Goal: Task Accomplishment & Management: Manage account settings

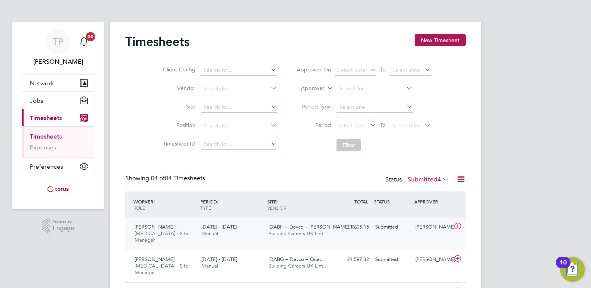
click at [459, 225] on icon at bounding box center [458, 226] width 10 height 6
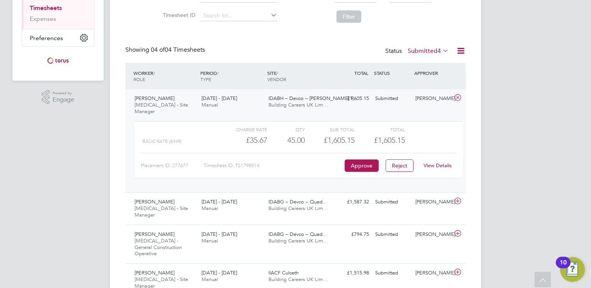
scroll to position [99, 0]
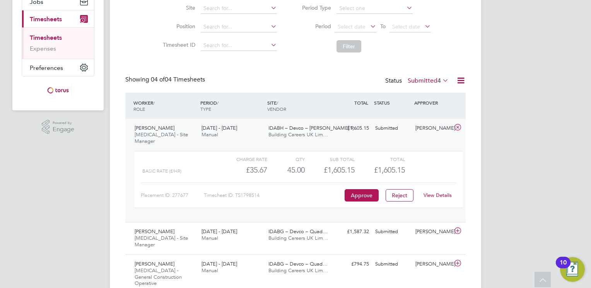
click at [441, 192] on link "View Details" at bounding box center [437, 195] width 28 height 7
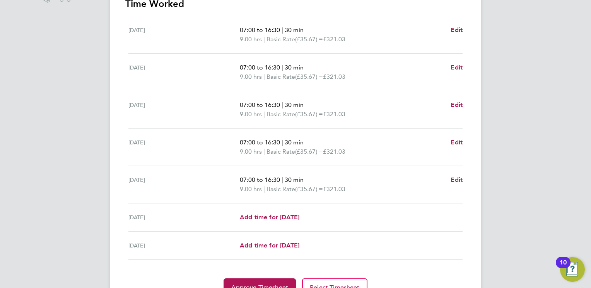
scroll to position [269, 0]
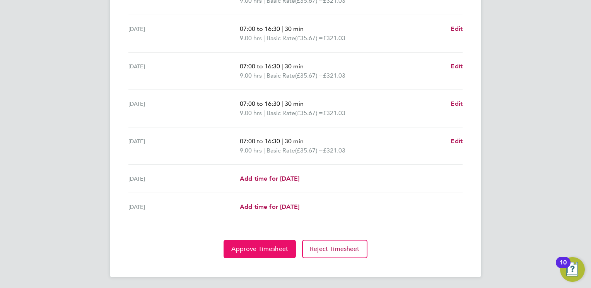
click at [260, 243] on button "Approve Timesheet" at bounding box center [259, 249] width 72 height 19
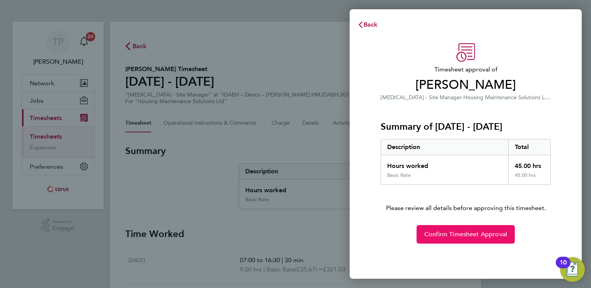
click at [469, 233] on span "Confirm Timesheet Approval" at bounding box center [465, 235] width 83 height 8
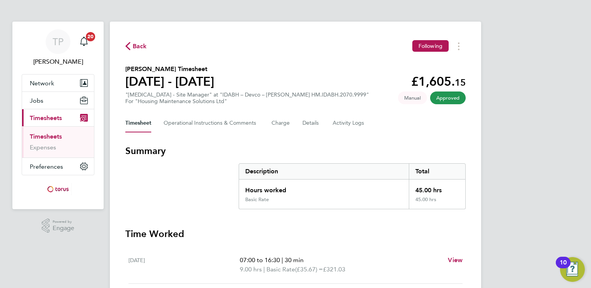
click at [140, 43] on span "Back" at bounding box center [140, 46] width 14 height 9
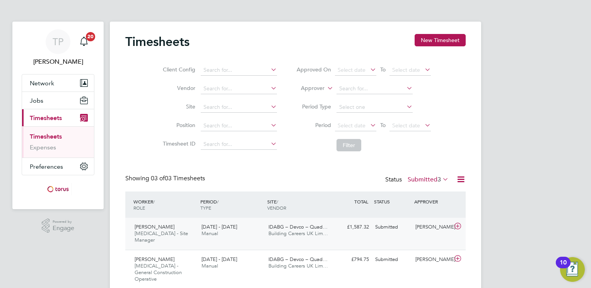
click at [456, 226] on icon at bounding box center [458, 226] width 10 height 6
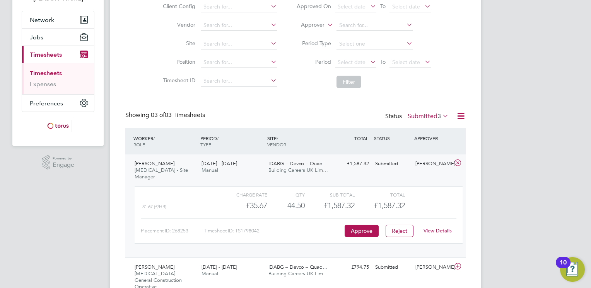
scroll to position [77, 0]
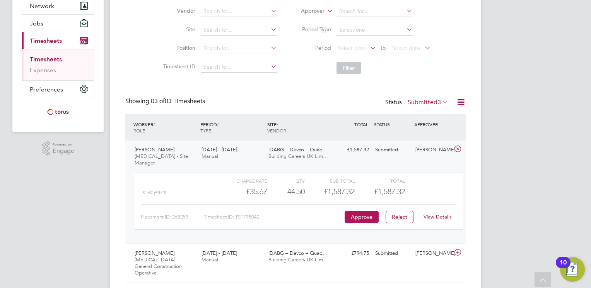
click at [444, 214] on link "View Details" at bounding box center [437, 217] width 28 height 7
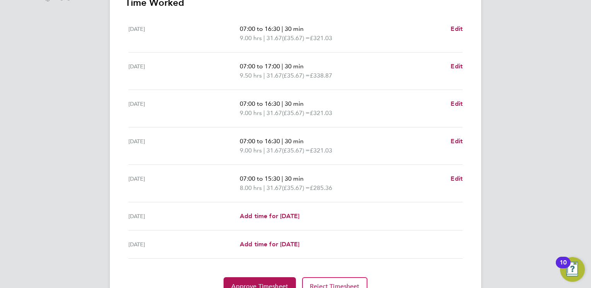
scroll to position [232, 0]
click at [270, 279] on button "Approve Timesheet" at bounding box center [259, 286] width 72 height 19
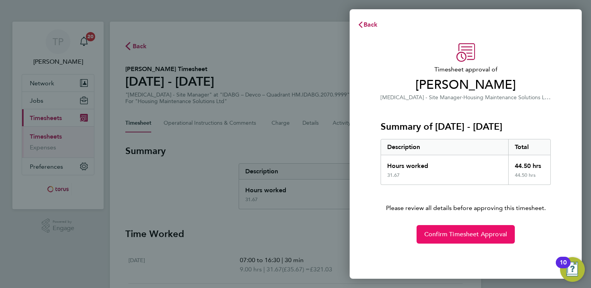
click at [462, 239] on button "Confirm Timesheet Approval" at bounding box center [465, 234] width 98 height 19
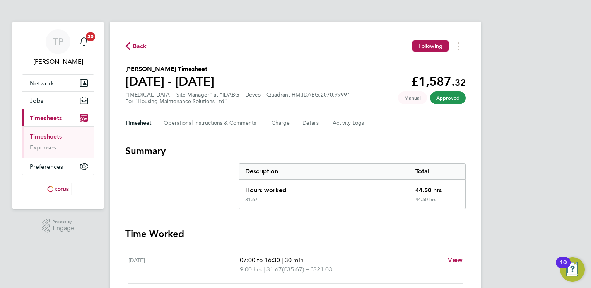
click at [133, 45] on span "Back" at bounding box center [140, 46] width 14 height 9
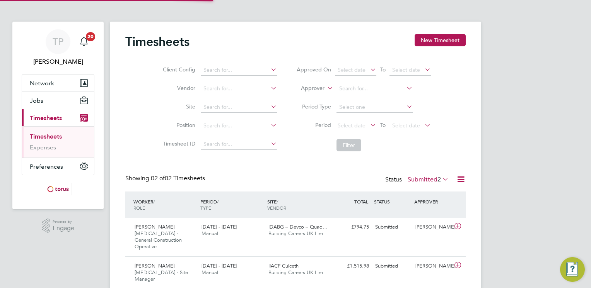
scroll to position [19, 67]
click at [456, 227] on icon at bounding box center [458, 226] width 10 height 6
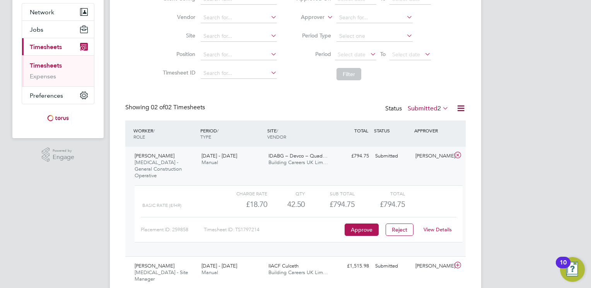
scroll to position [77, 0]
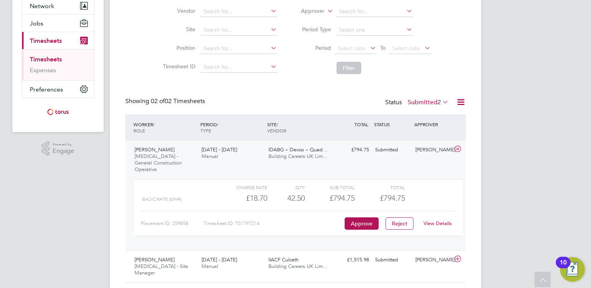
click at [442, 220] on link "View Details" at bounding box center [437, 223] width 28 height 7
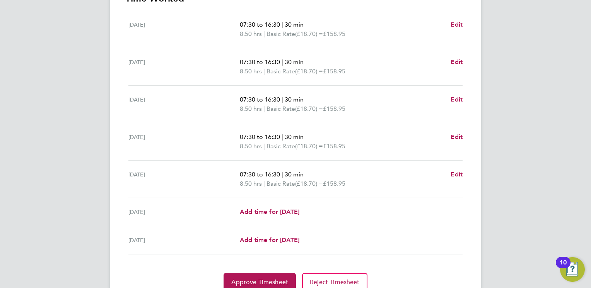
scroll to position [230, 0]
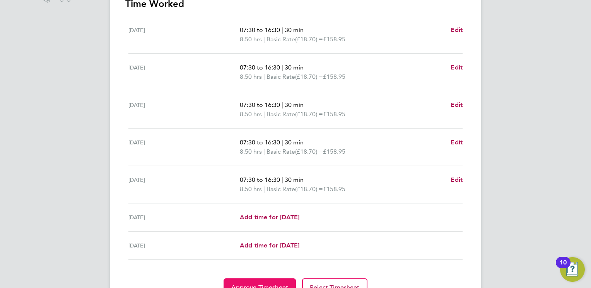
click at [268, 280] on button "Approve Timesheet" at bounding box center [259, 288] width 72 height 19
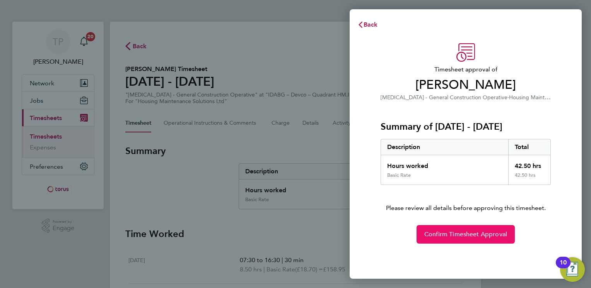
click at [455, 233] on span "Confirm Timesheet Approval" at bounding box center [465, 235] width 83 height 8
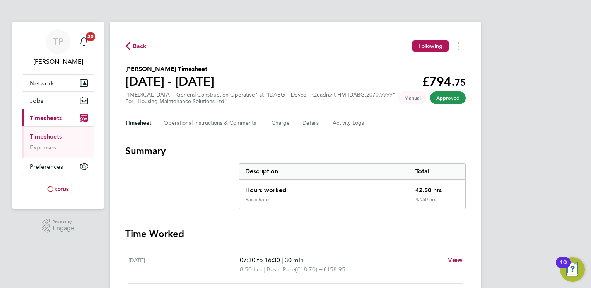
click at [136, 44] on span "Back" at bounding box center [140, 46] width 14 height 9
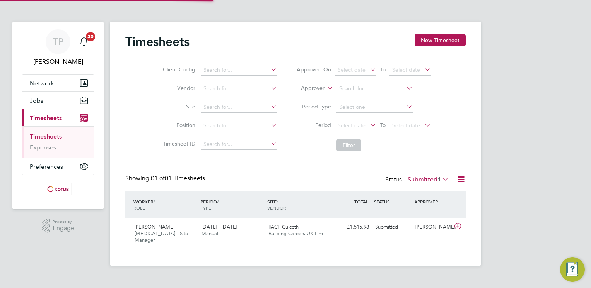
scroll to position [19, 67]
click at [458, 226] on icon at bounding box center [458, 226] width 10 height 6
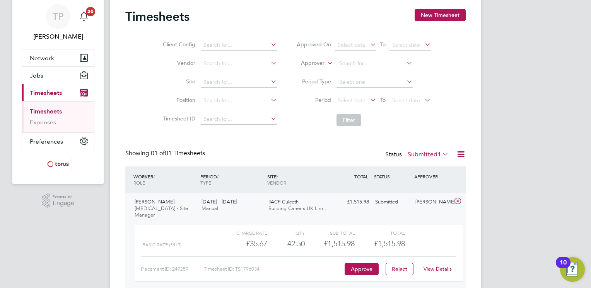
scroll to position [39, 0]
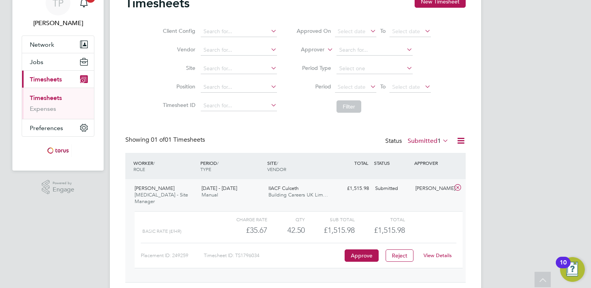
click at [442, 252] on link "View Details" at bounding box center [437, 255] width 28 height 7
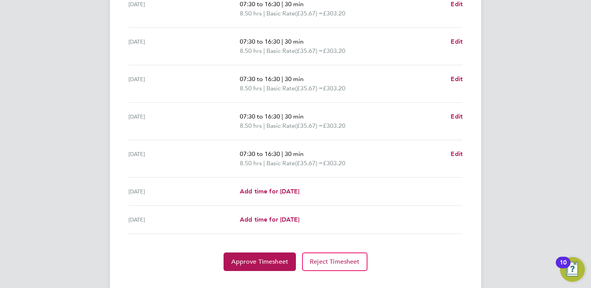
scroll to position [269, 0]
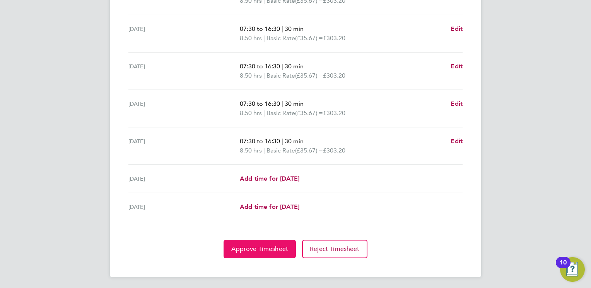
click at [255, 245] on span "Approve Timesheet" at bounding box center [259, 249] width 57 height 8
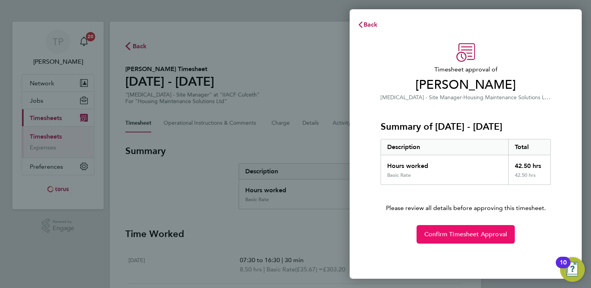
click at [452, 235] on span "Confirm Timesheet Approval" at bounding box center [465, 235] width 83 height 8
